Goal: Check status: Check status

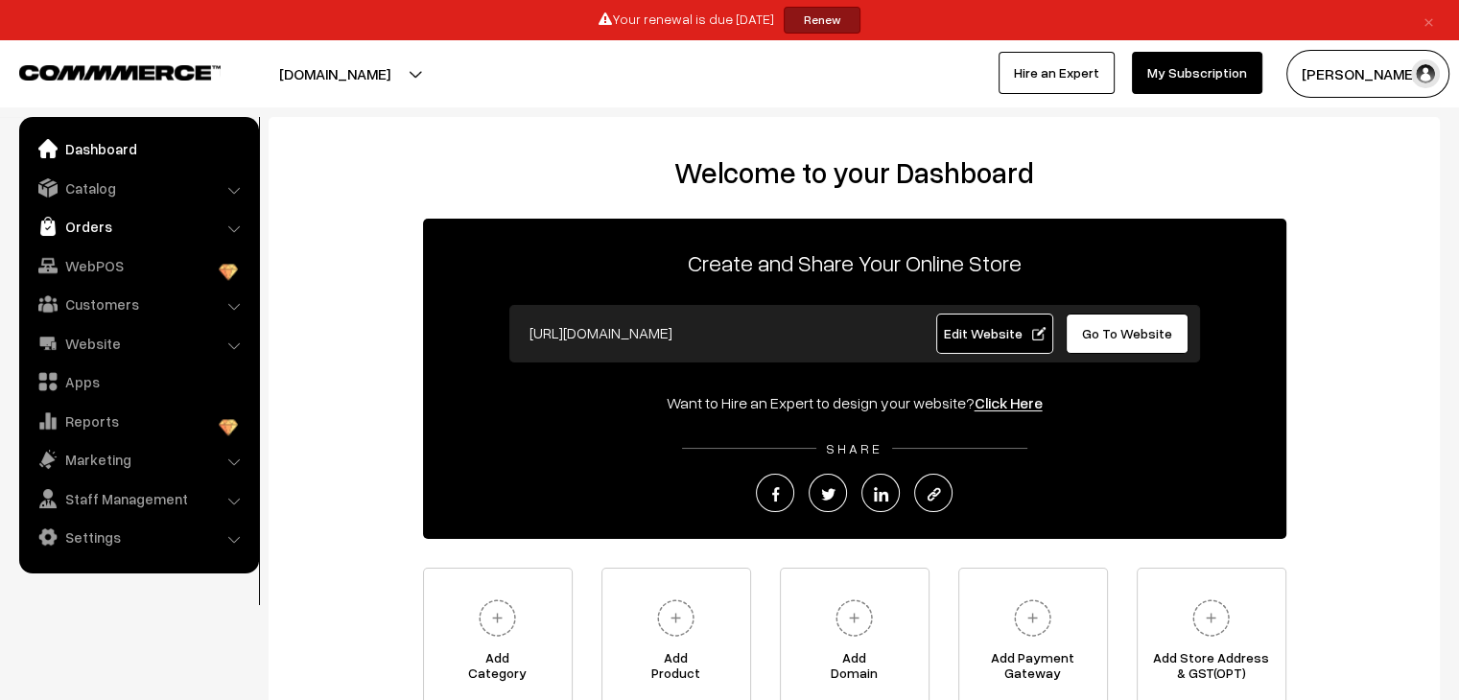
click at [97, 222] on link "Orders" at bounding box center [138, 226] width 228 height 35
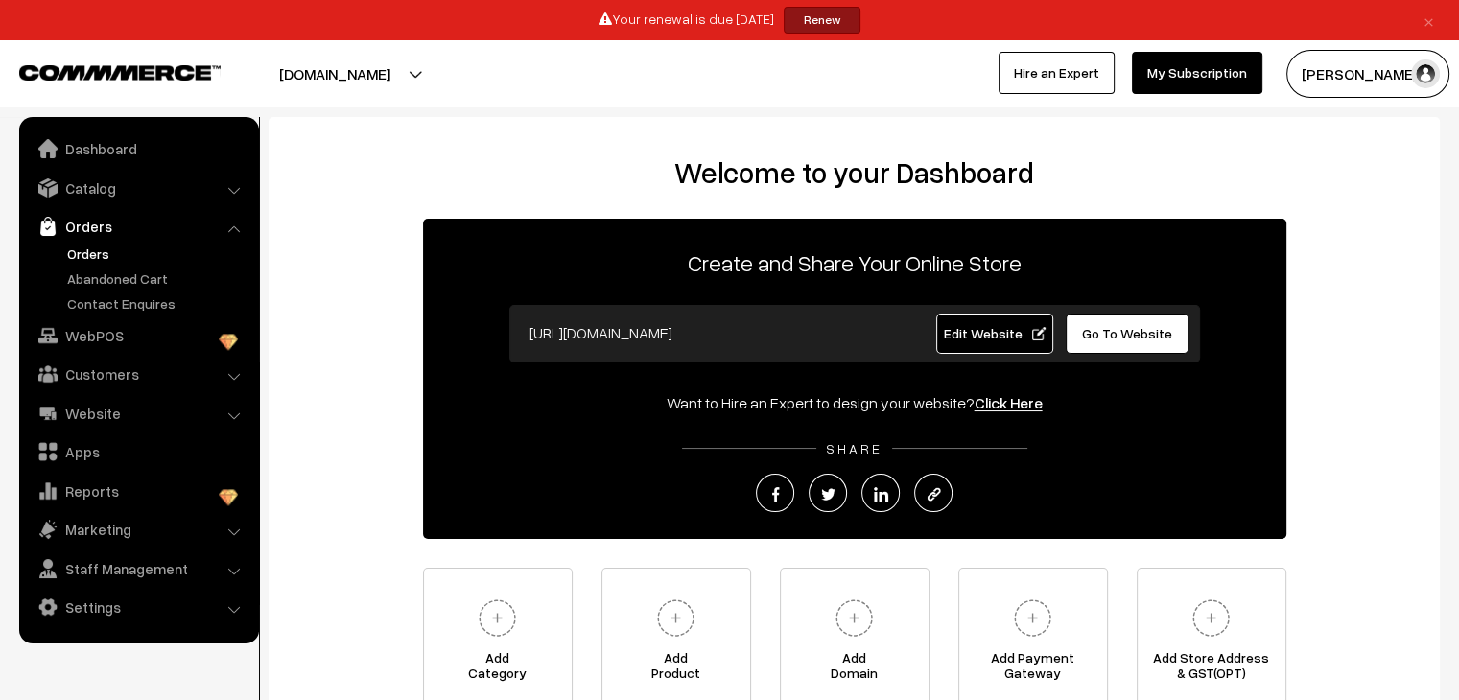
click at [84, 251] on link "Orders" at bounding box center [157, 254] width 190 height 20
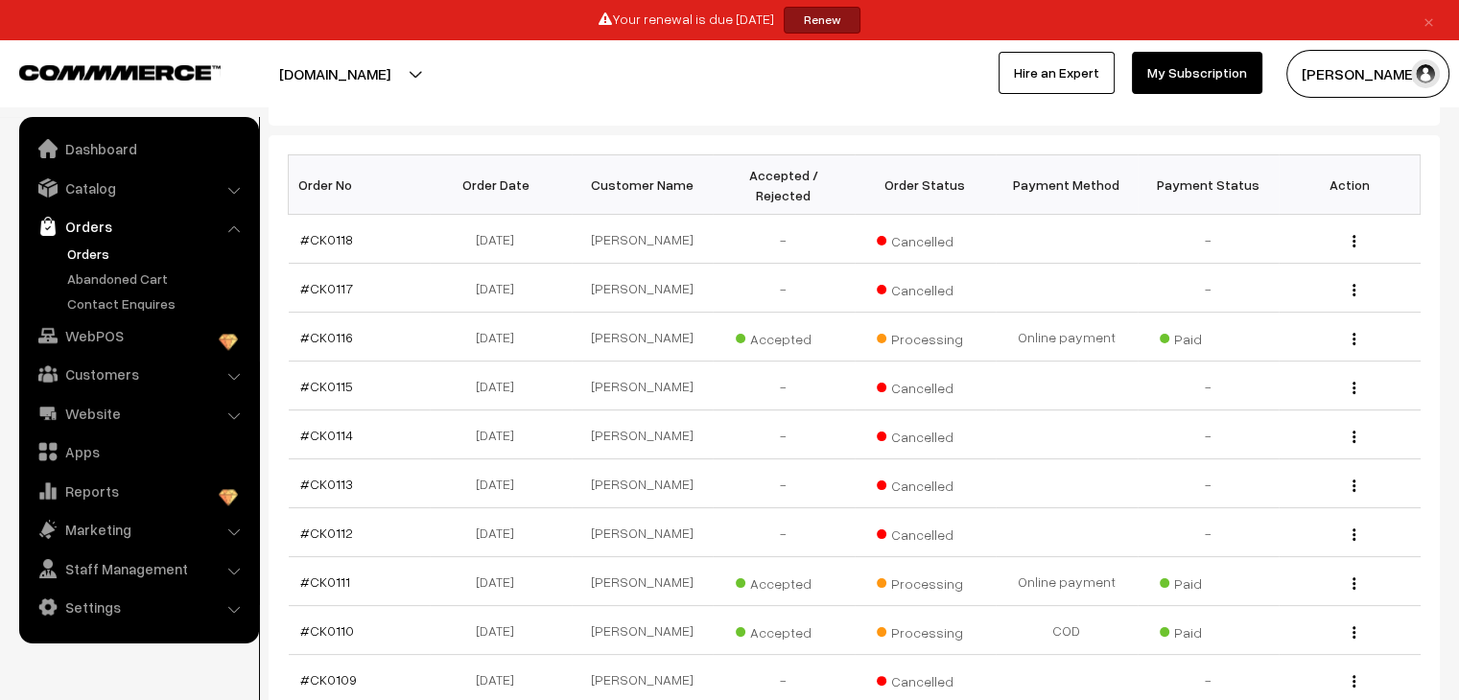
scroll to position [288, 0]
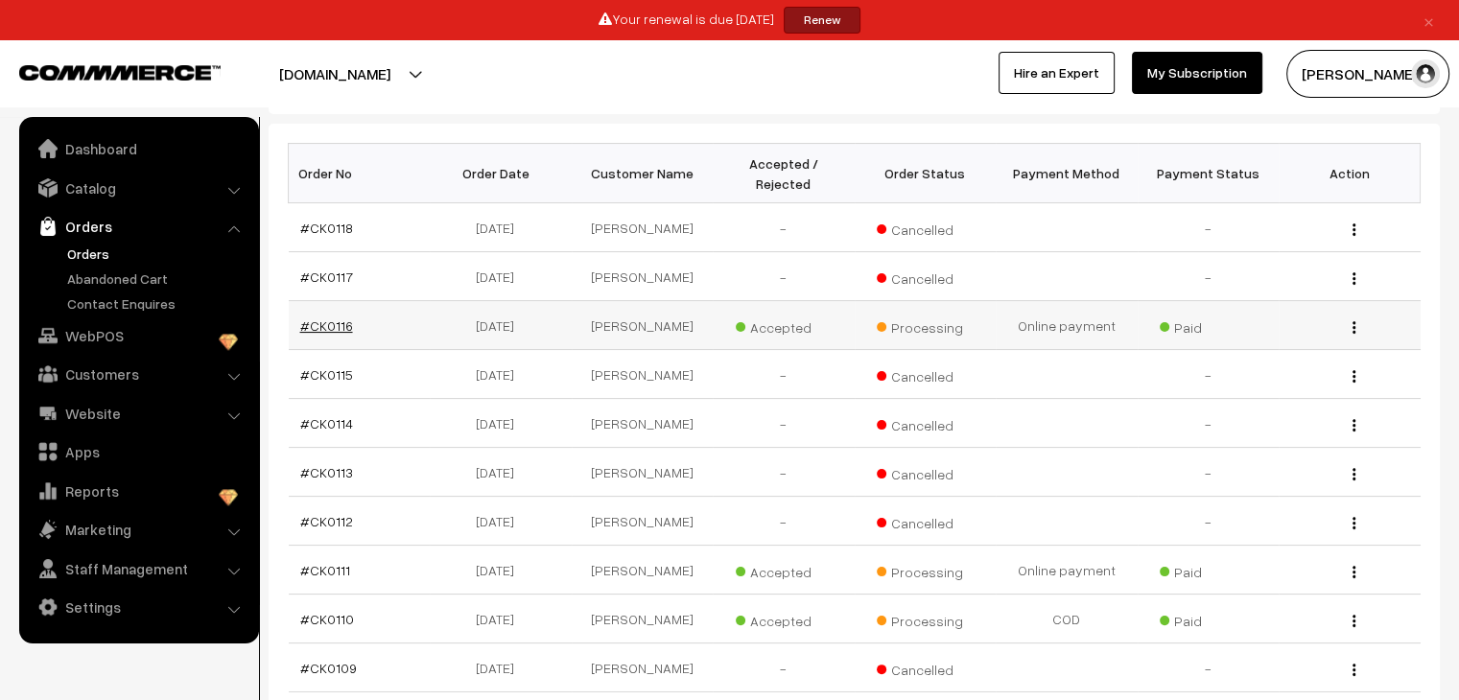
click at [339, 317] on link "#CK0116" at bounding box center [326, 325] width 53 height 16
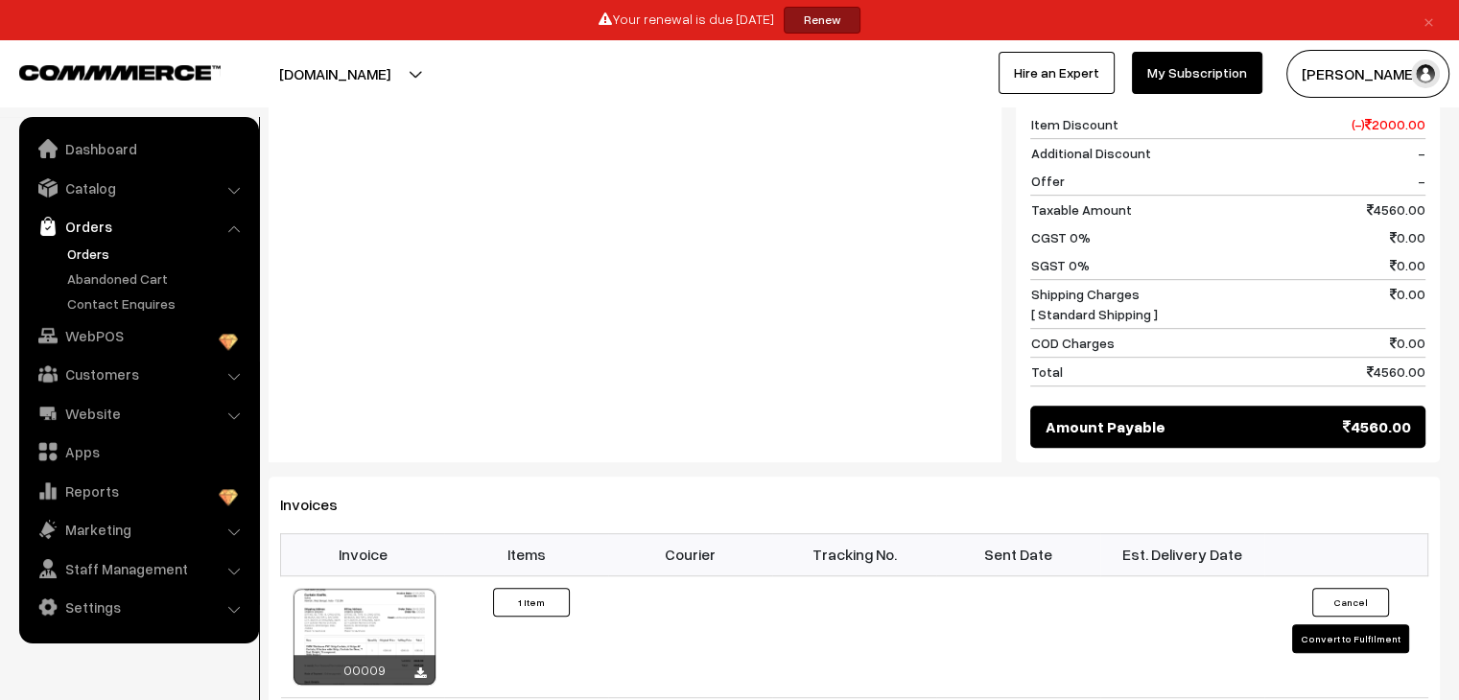
scroll to position [1042, 0]
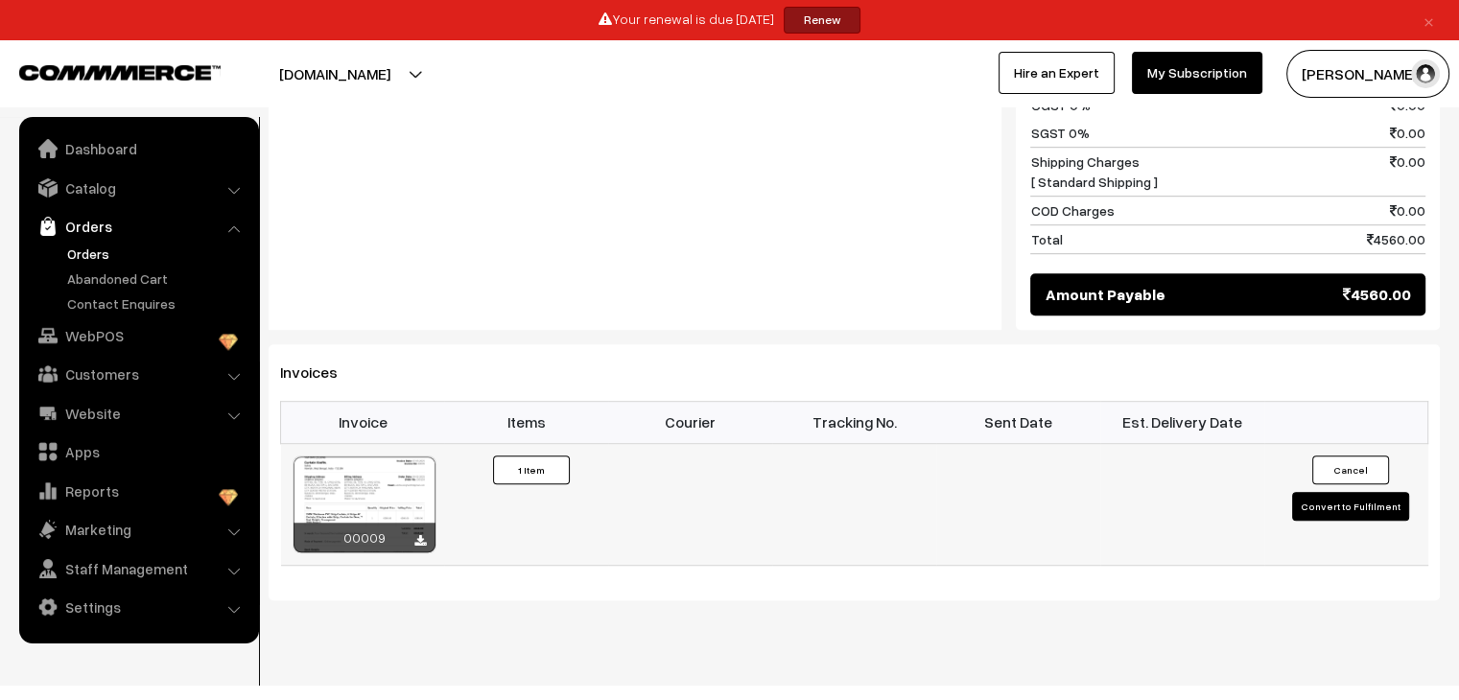
click at [375, 469] on div at bounding box center [364, 505] width 142 height 96
